Goal: Task Accomplishment & Management: Complete application form

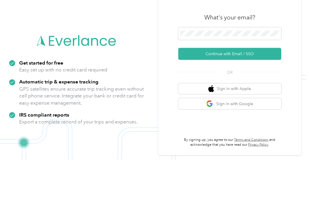
scroll to position [42, 0]
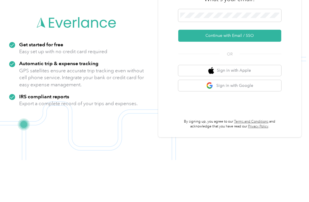
click at [235, 72] on button "Continue with Email / SSO" at bounding box center [229, 78] width 103 height 12
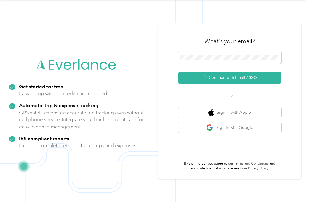
scroll to position [10, 0]
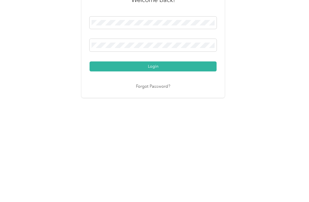
click at [200, 132] on button "Login" at bounding box center [153, 137] width 127 height 10
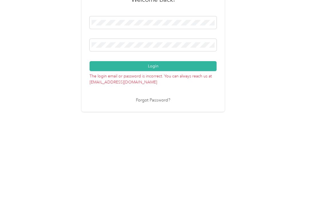
click at [212, 125] on button "Login" at bounding box center [153, 130] width 127 height 10
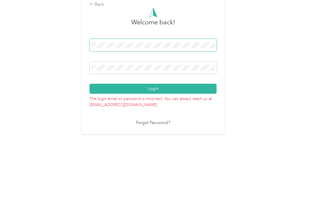
click at [155, 125] on button "Login" at bounding box center [153, 130] width 127 height 10
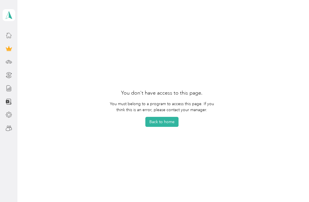
click at [173, 122] on button "Back to home" at bounding box center [161, 122] width 33 height 10
